Goal: Information Seeking & Learning: Learn about a topic

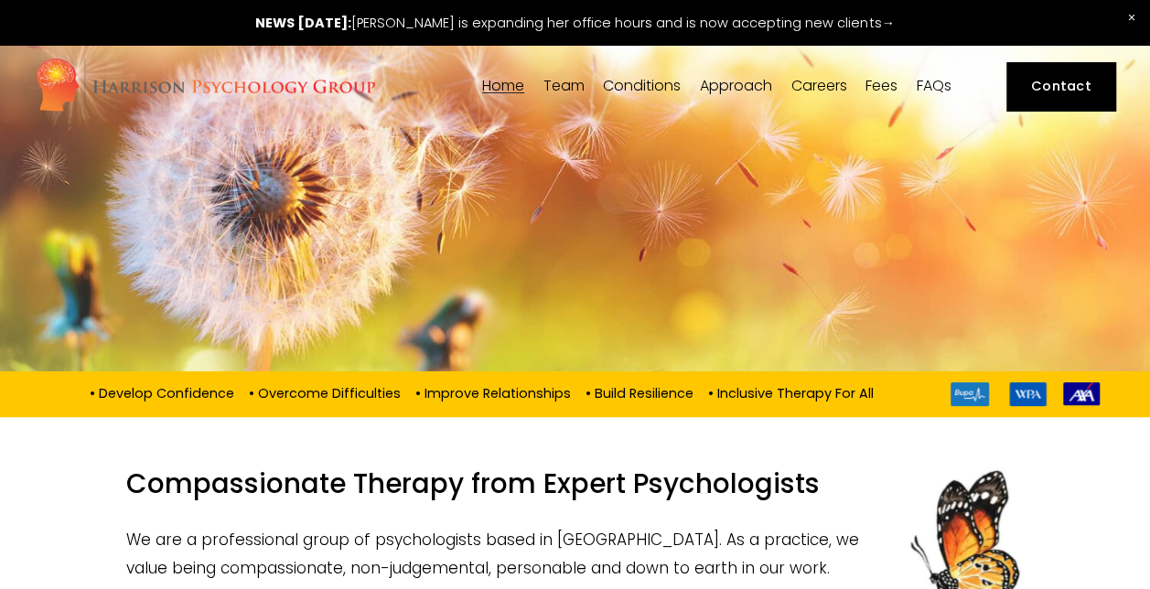
click at [552, 81] on span "Team" at bounding box center [563, 86] width 41 height 15
click at [0, 0] on span "[PERSON_NAME]" at bounding box center [0, 0] width 0 height 0
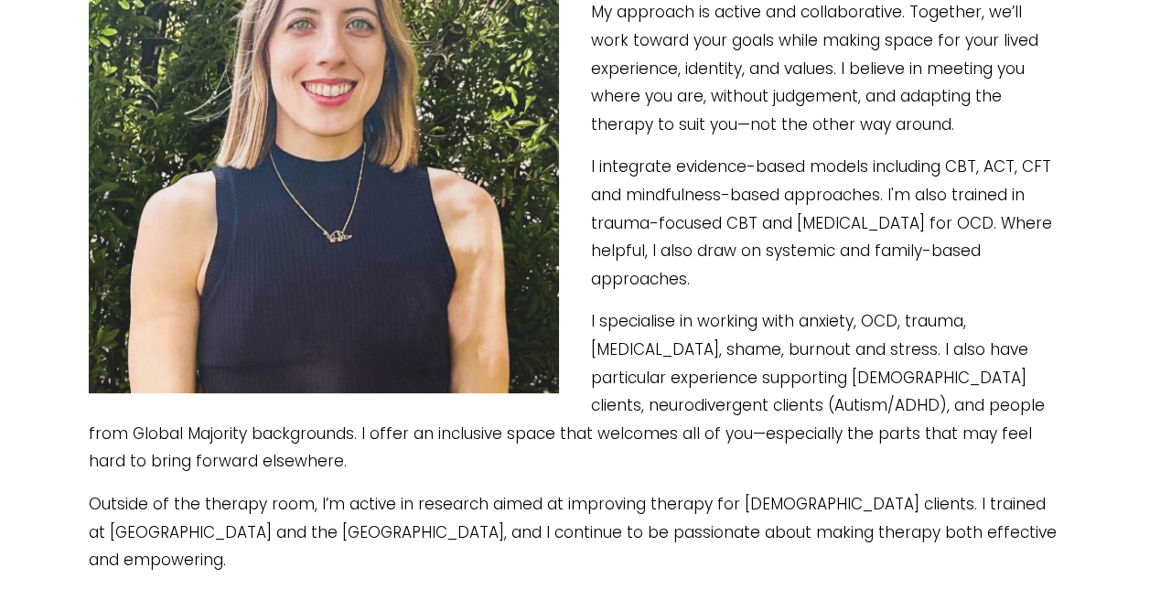
scroll to position [529, 0]
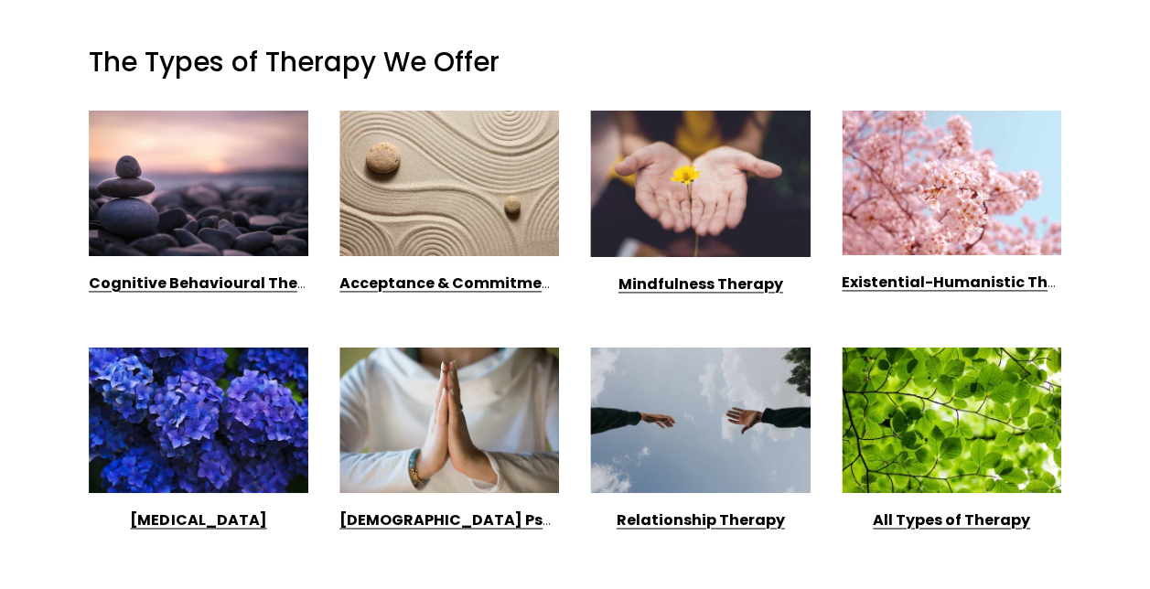
scroll to position [1147, 0]
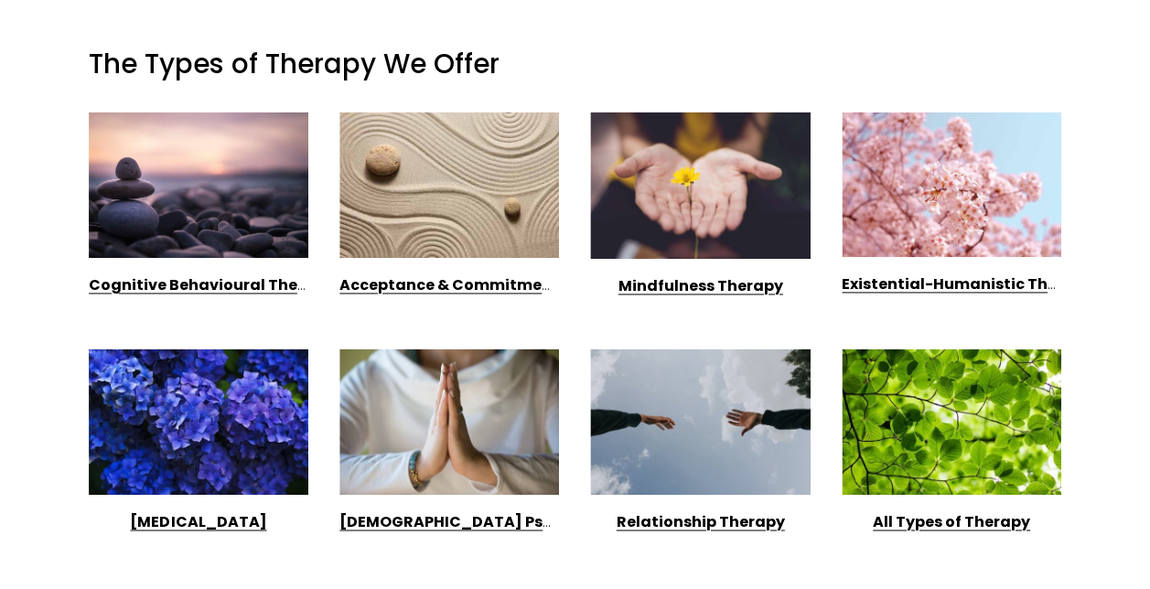
click at [218, 511] on strong "[MEDICAL_DATA]" at bounding box center [198, 521] width 136 height 21
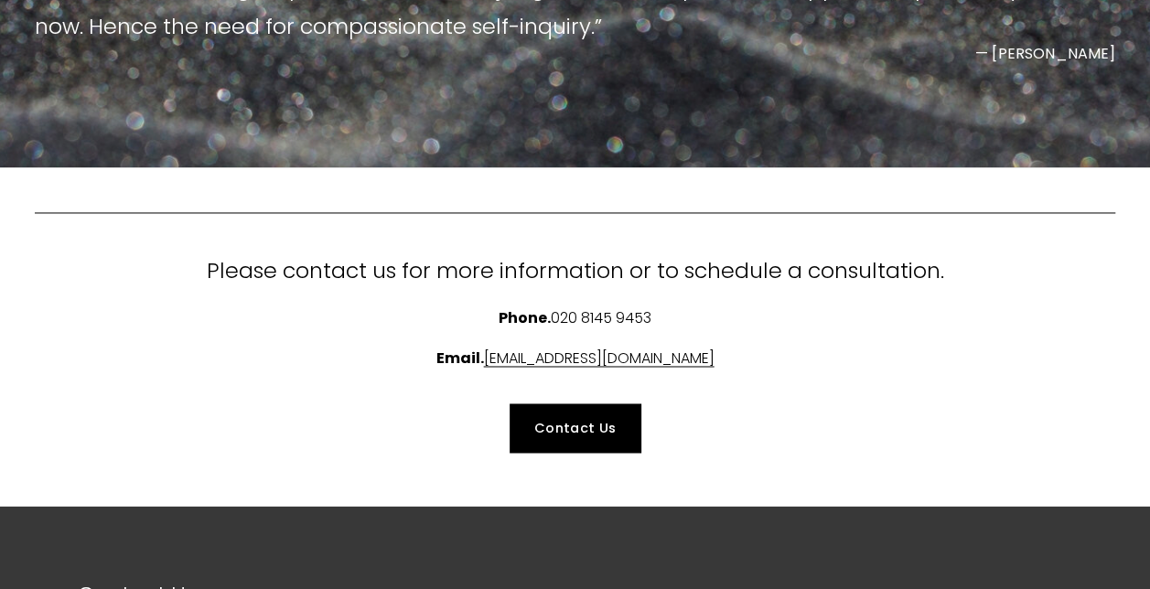
scroll to position [1300, 0]
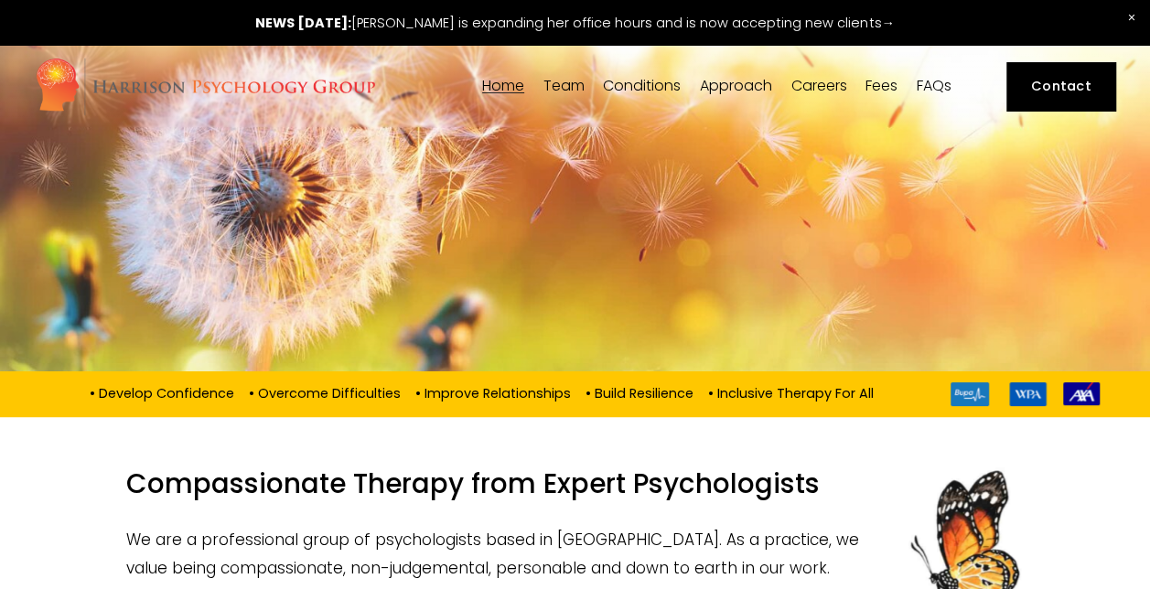
click at [575, 93] on span "Team" at bounding box center [563, 86] width 41 height 15
click at [0, 0] on link "[PERSON_NAME]" at bounding box center [0, 0] width 0 height 0
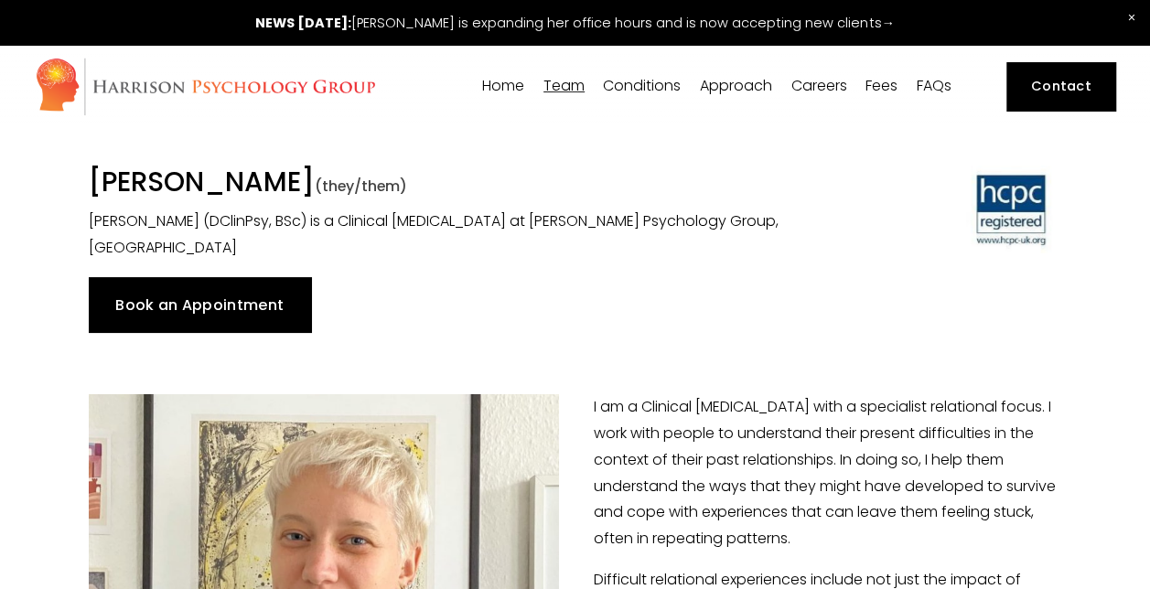
click at [0, 0] on span "[PERSON_NAME]" at bounding box center [0, 0] width 0 height 0
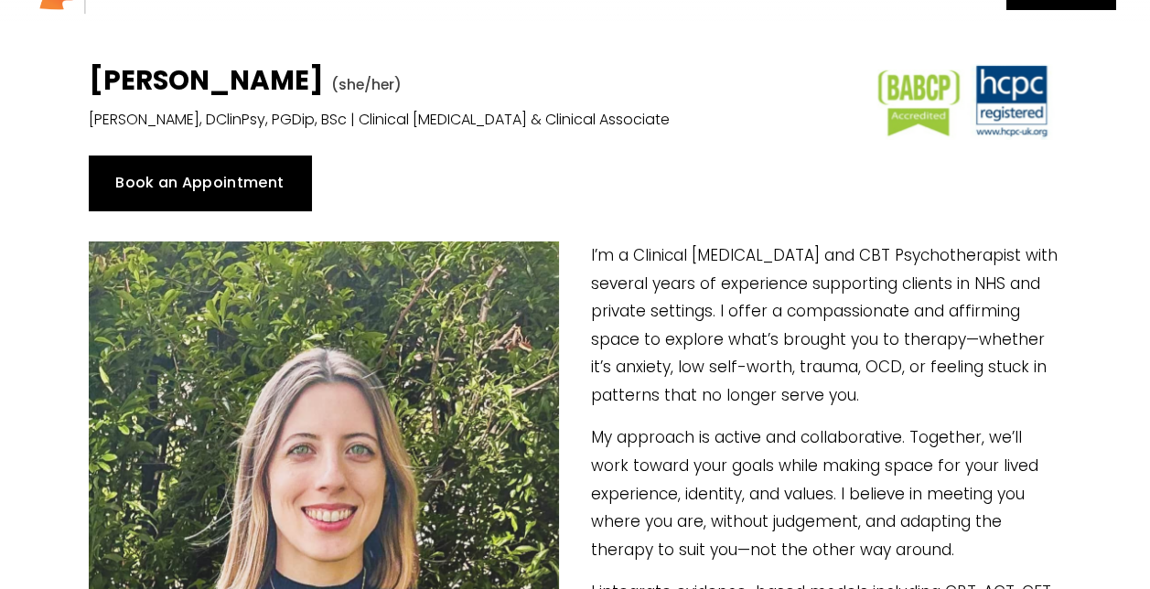
scroll to position [98, 0]
